Goal: Task Accomplishment & Management: Use online tool/utility

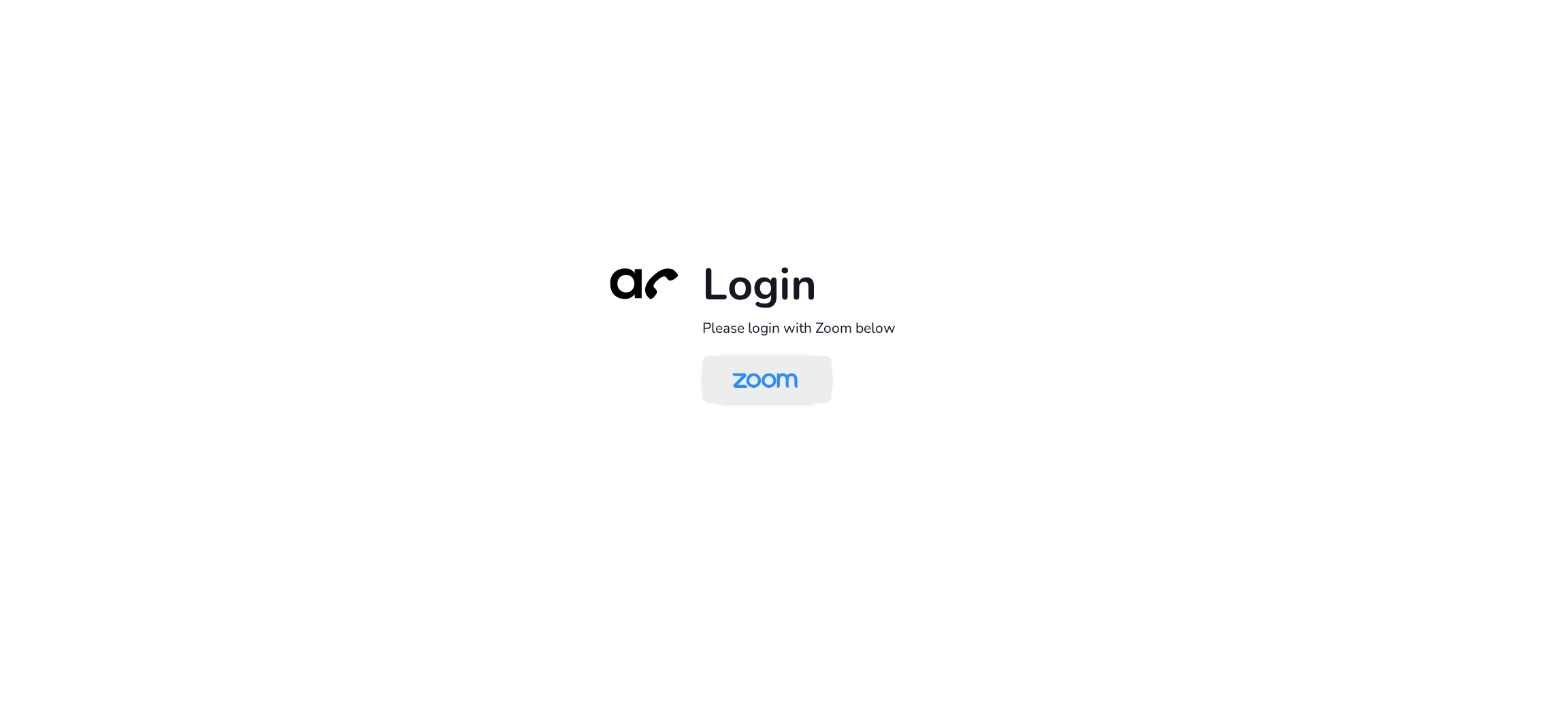
click at [794, 381] on img at bounding box center [765, 380] width 94 height 44
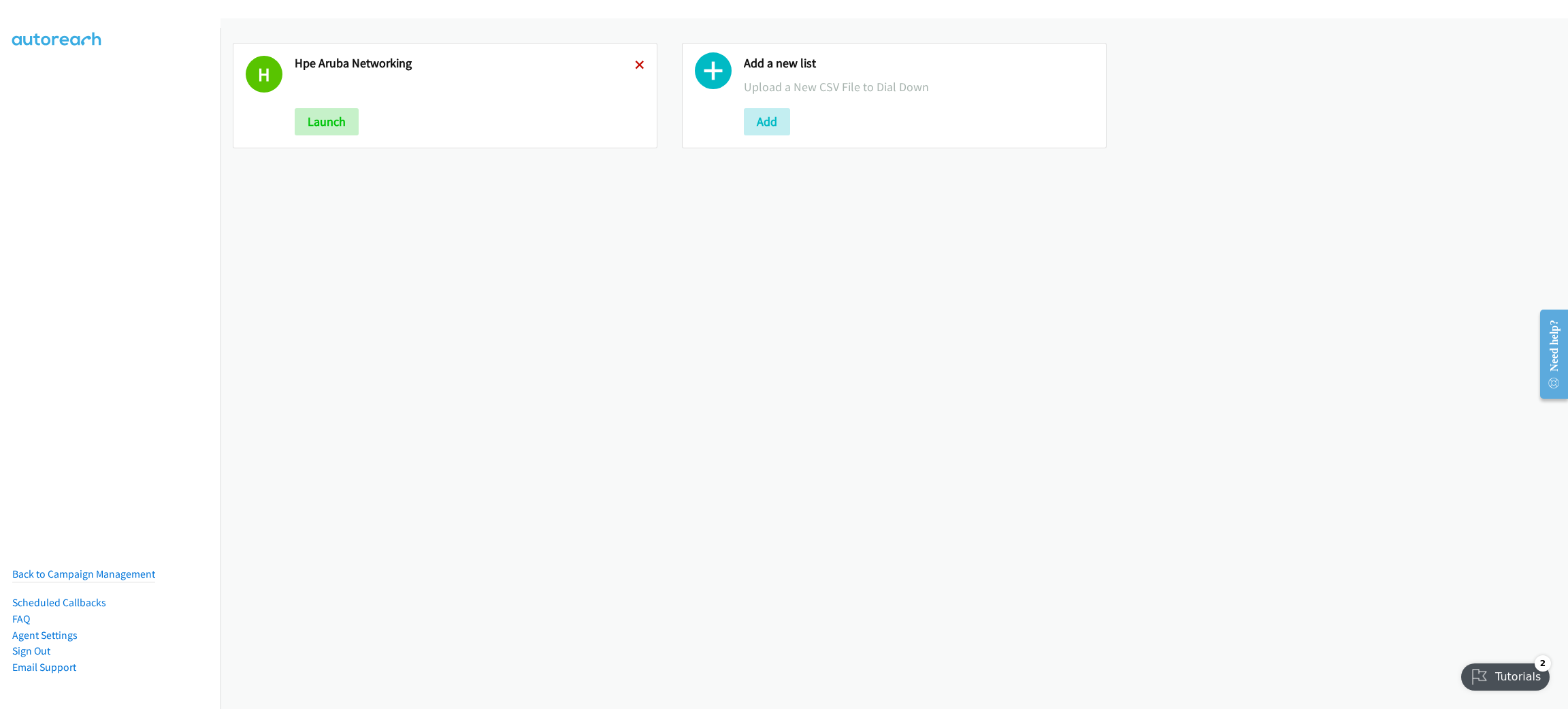
click at [635, 61] on icon at bounding box center [639, 66] width 9 height 9
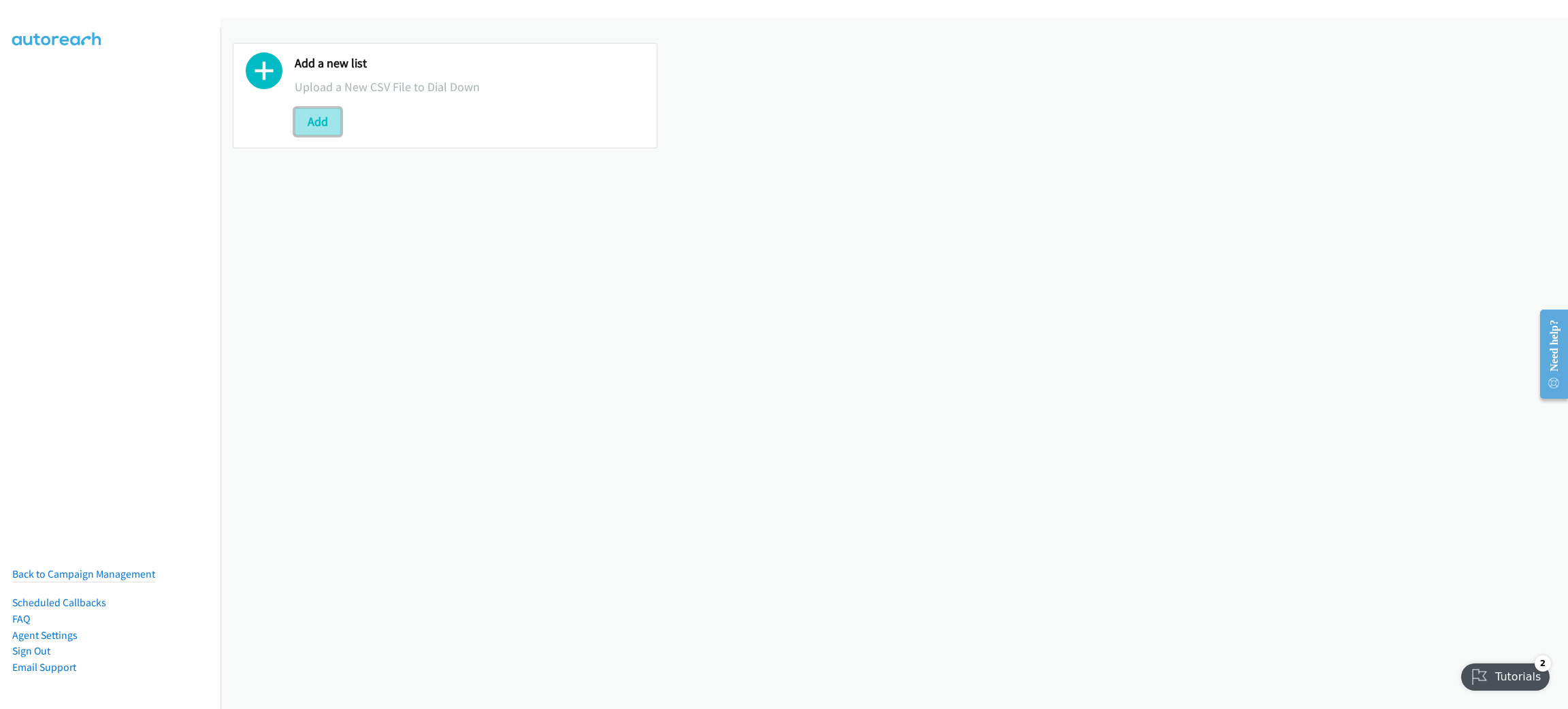
click at [309, 112] on button "Add" at bounding box center [317, 122] width 46 height 27
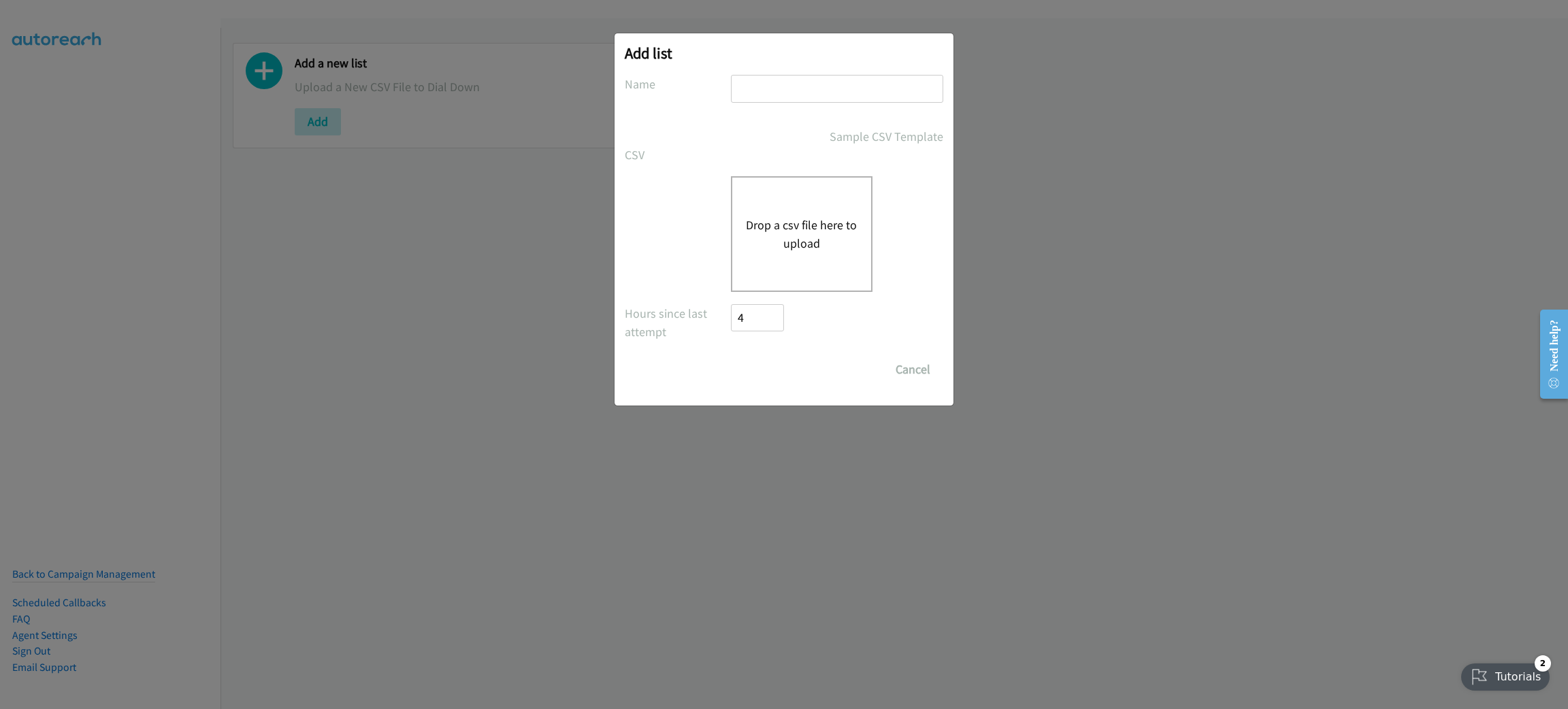
click at [806, 236] on button "Drop a csv file here to upload" at bounding box center [801, 234] width 112 height 37
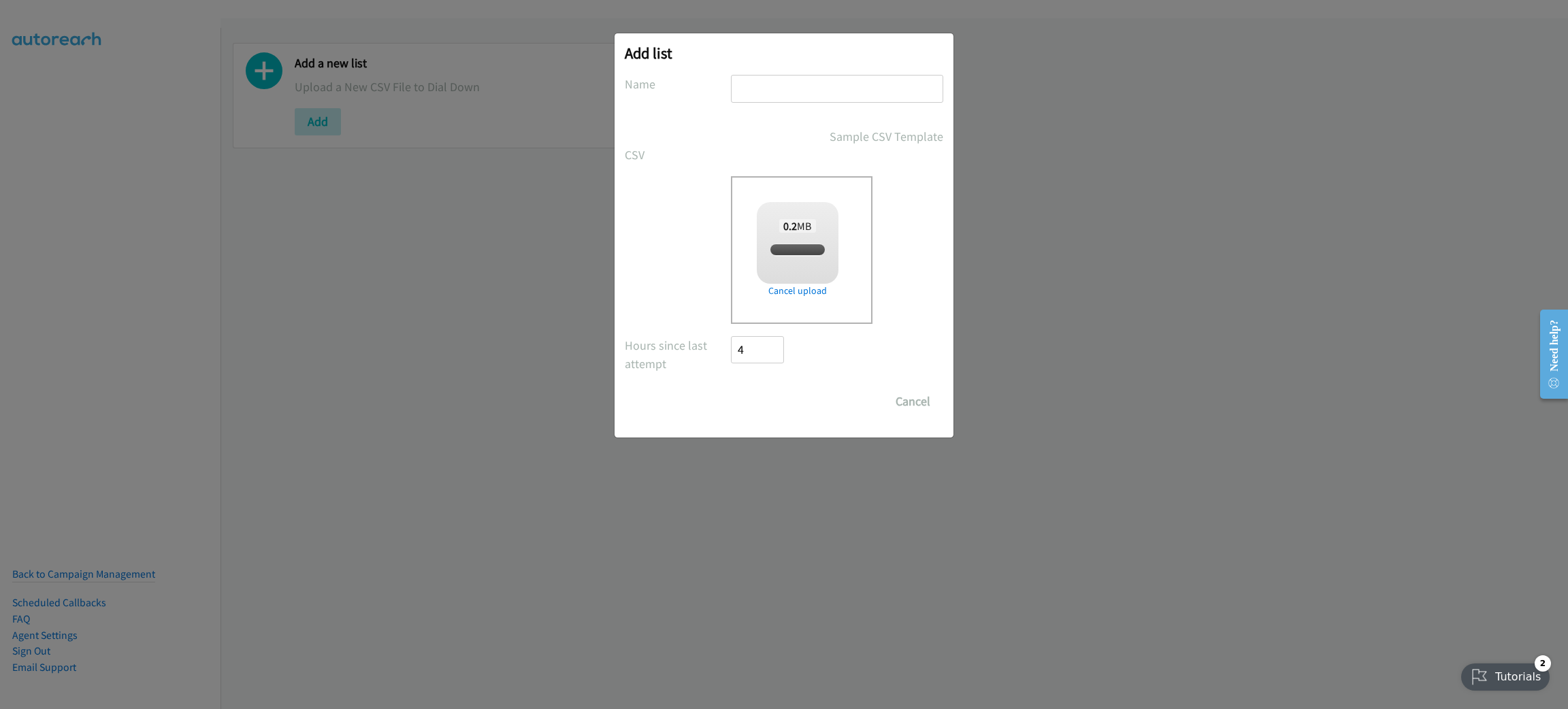
checkbox input "true"
click at [815, 86] on input "text" at bounding box center [837, 89] width 212 height 28
type input "ARUBA"
click at [731, 388] on input "Save List" at bounding box center [766, 402] width 71 height 27
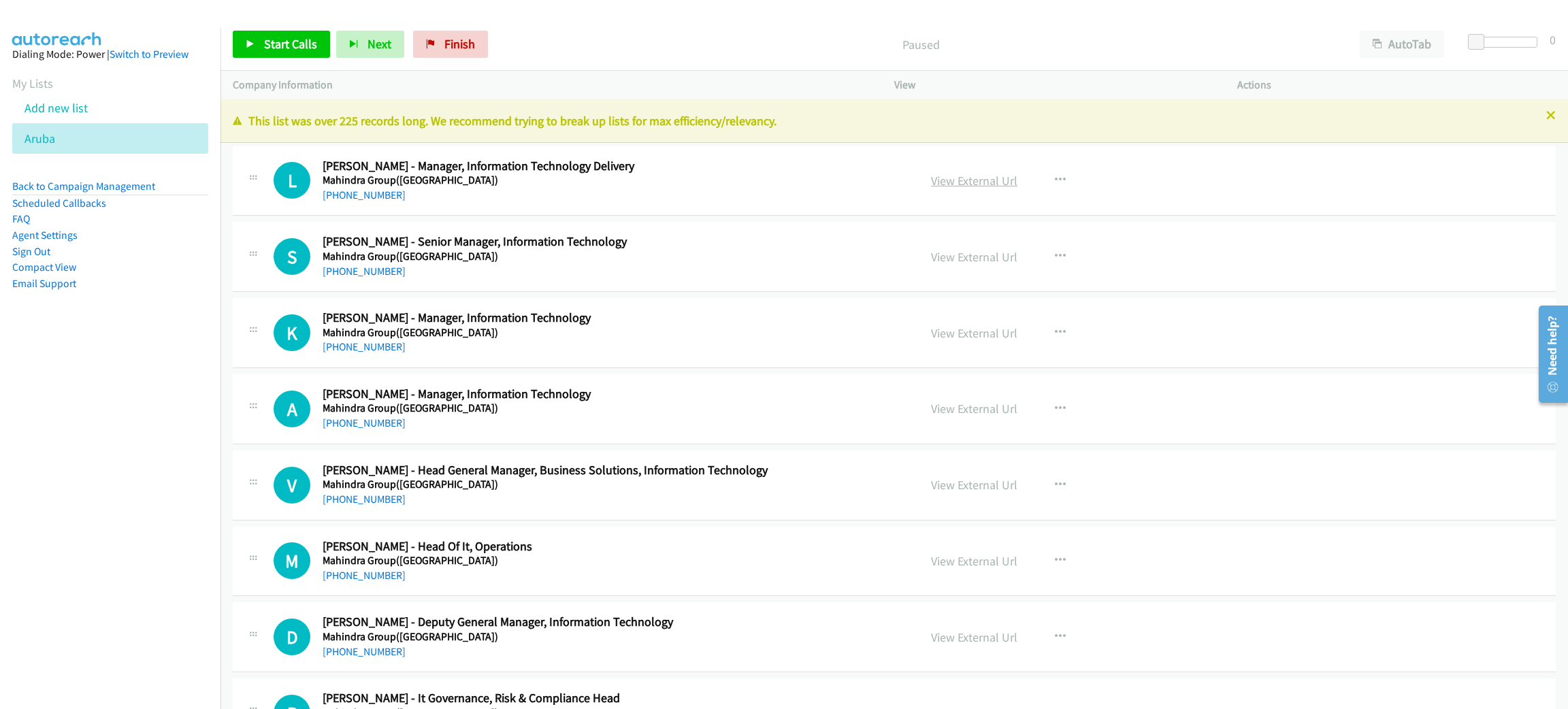
click at [945, 174] on link "View External Url" at bounding box center [974, 181] width 86 height 16
click at [251, 40] on icon at bounding box center [250, 45] width 9 height 9
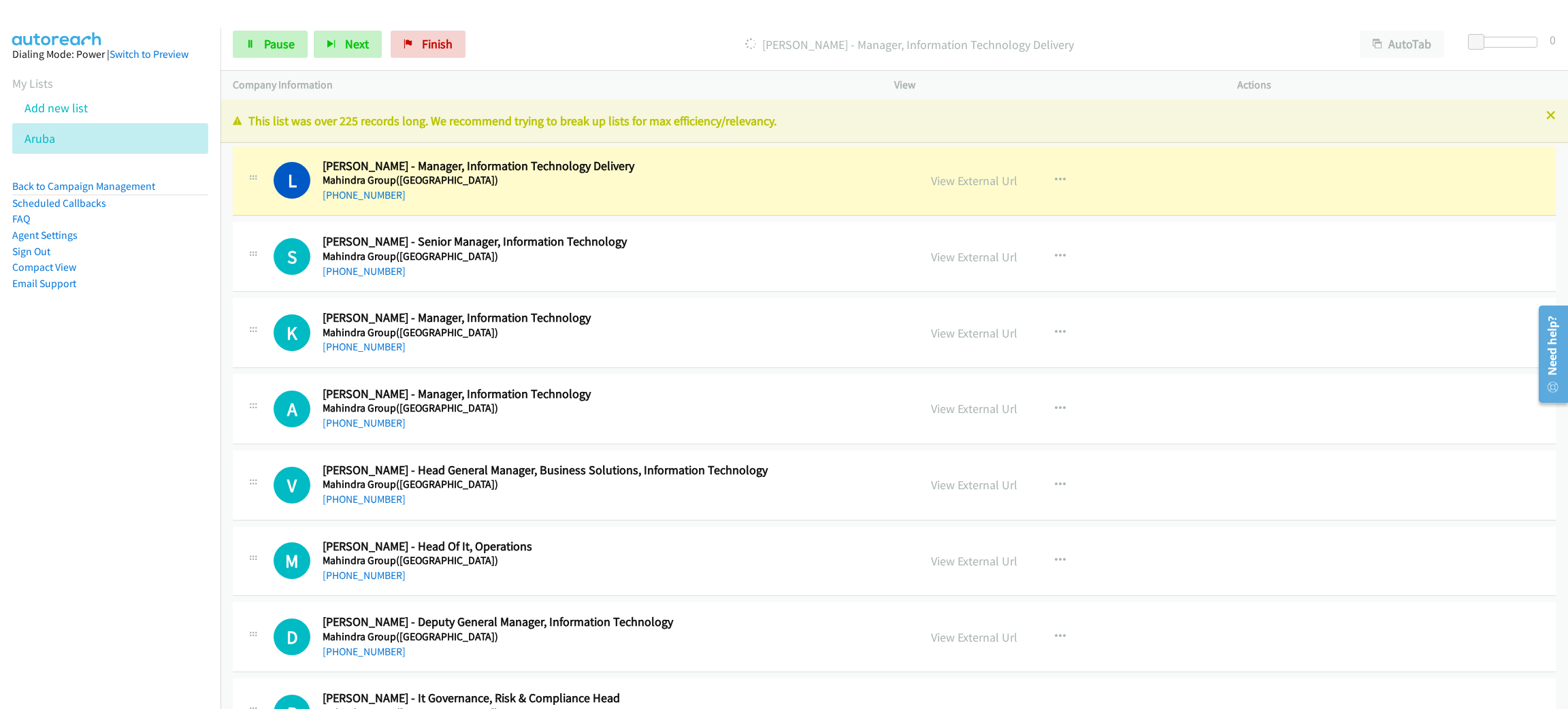
click at [495, 210] on div "L Callback Scheduled [PERSON_NAME] - Manager, Information Technology Delivery M…" at bounding box center [894, 181] width 1323 height 70
click at [270, 41] on span "Pause" at bounding box center [279, 44] width 31 height 16
click at [978, 174] on link "View External Url" at bounding box center [974, 181] width 86 height 16
